Goal: Information Seeking & Learning: Understand process/instructions

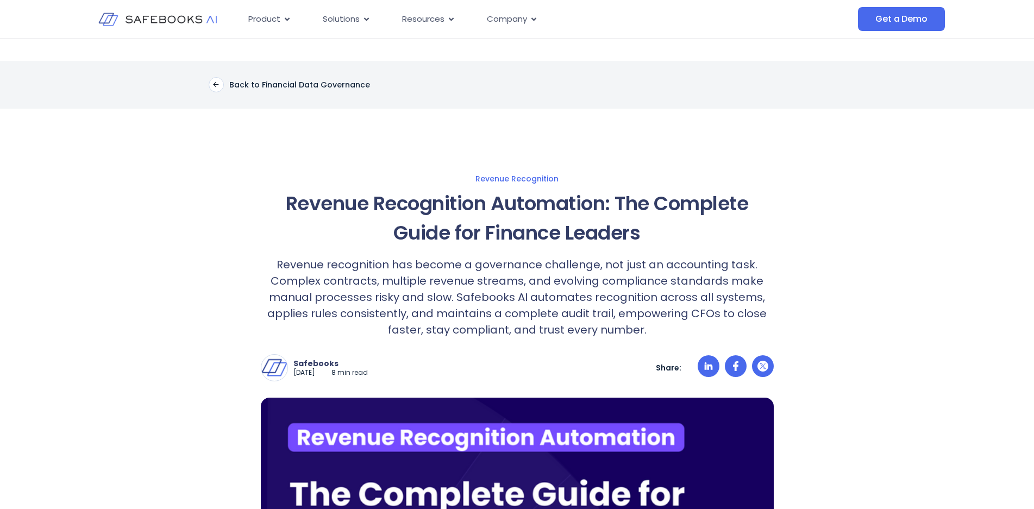
scroll to position [6086, 0]
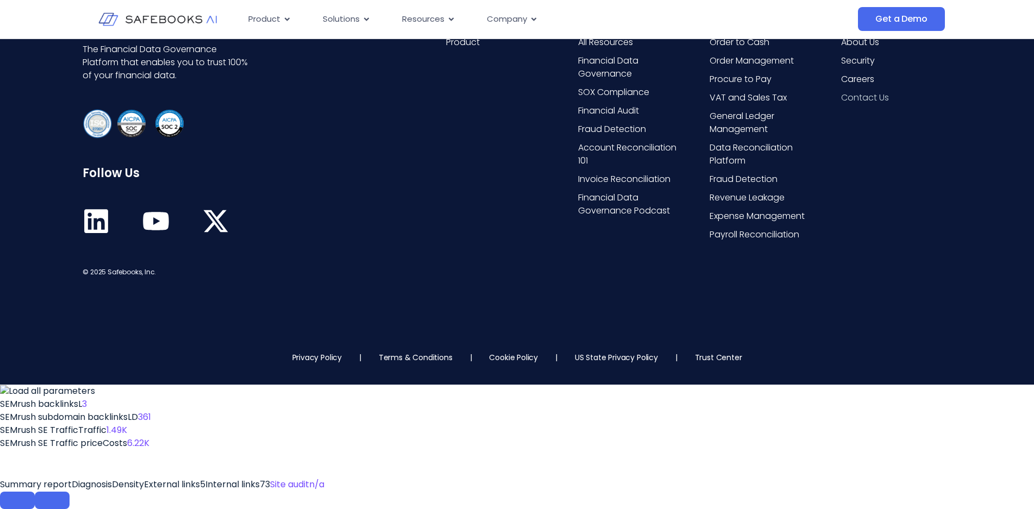
click at [862, 104] on span "Contact Us" at bounding box center [865, 97] width 48 height 13
click at [612, 363] on link "US State Privacy Policy" at bounding box center [616, 357] width 83 height 11
click at [407, 363] on p "Terms & Conditions" at bounding box center [416, 357] width 74 height 11
click at [306, 363] on link "Privacy Policy" at bounding box center [316, 357] width 49 height 11
click at [437, 363] on link "Terms & Conditions" at bounding box center [416, 357] width 74 height 11
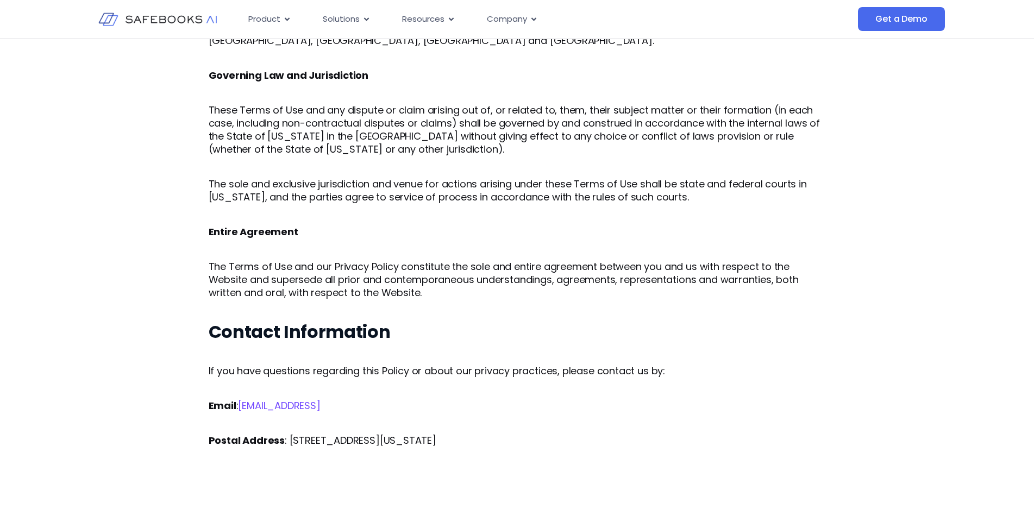
scroll to position [3556, 0]
